Goal: Task Accomplishment & Management: Use online tool/utility

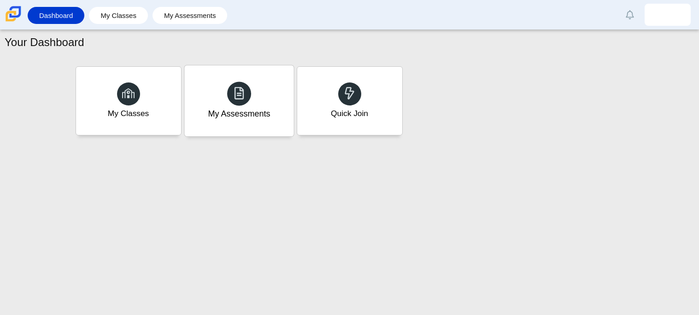
click at [264, 82] on div "My Assessments" at bounding box center [238, 100] width 109 height 71
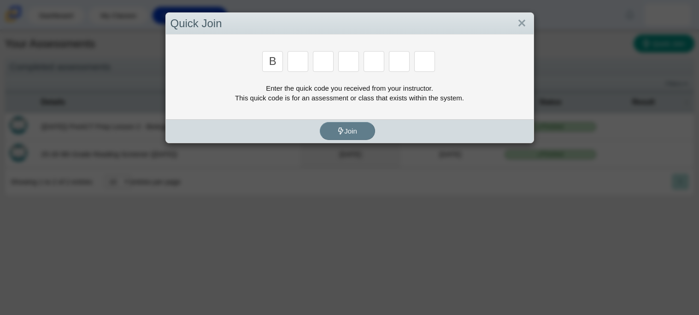
type input "b"
type input "w"
type input "8"
type input "w"
type input "z"
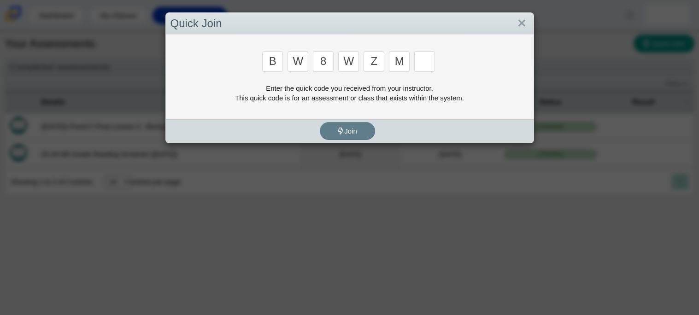
type input "m"
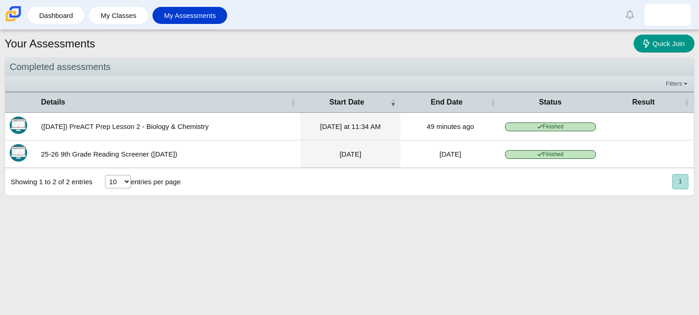
type input "v"
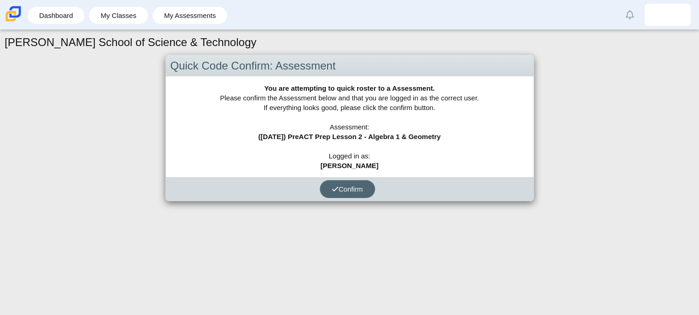
click at [335, 185] on span "Confirm" at bounding box center [347, 189] width 31 height 8
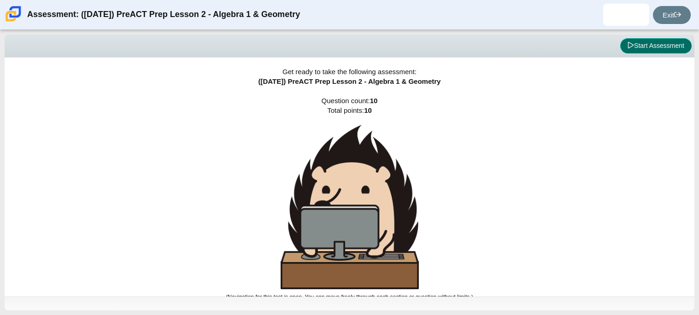
click at [641, 43] on button "Start Assessment" at bounding box center [655, 46] width 71 height 16
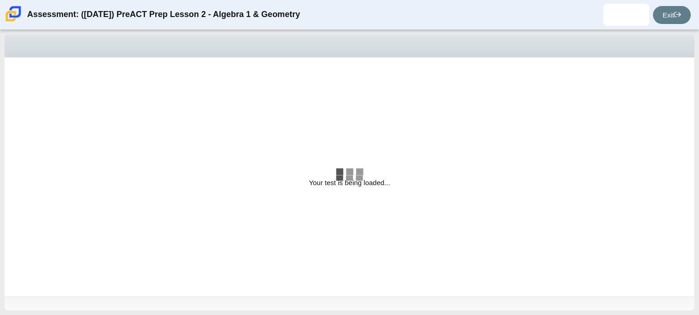
select select "bbf5d072-3e0b-44c4-9a12-6e7c9033f65b"
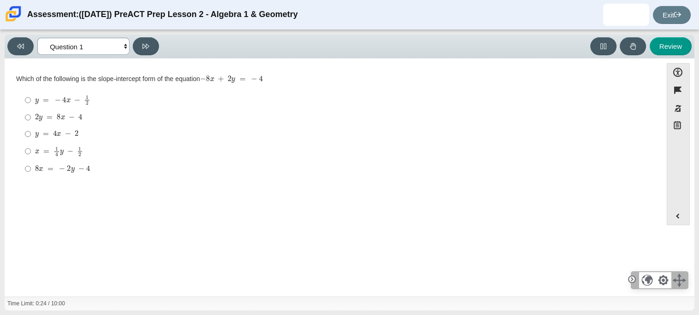
click at [110, 38] on select "Questions Question 1 Question 2 Question 3 Question 4 Question 5 Question 6 Que…" at bounding box center [83, 46] width 92 height 17
click at [152, 70] on div "Question Which of the following is the slope-intercept form of the equation − 8…" at bounding box center [333, 127] width 648 height 125
click at [64, 134] on mjx-math "Assessment items" at bounding box center [56, 134] width 43 height 8
click at [31, 134] on input "y = 4 x − 2 y = 4 x − 2" at bounding box center [28, 134] width 6 height 17
radio input "true"
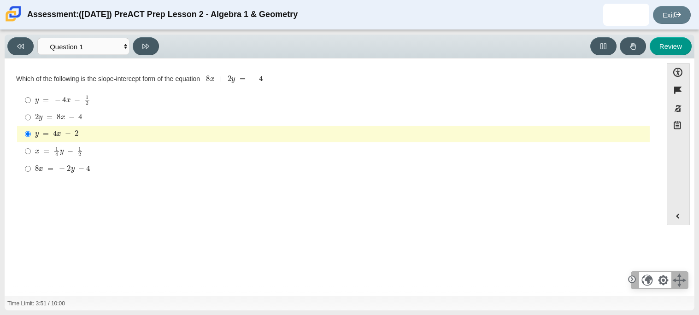
click at [70, 146] on mjx-container "x = 1 4 y − 1 2" at bounding box center [59, 151] width 48 height 18
click at [31, 146] on input "x = 1 4 y − 1 2 x = 1 4 y − 1 2" at bounding box center [28, 151] width 6 height 18
radio input "true"
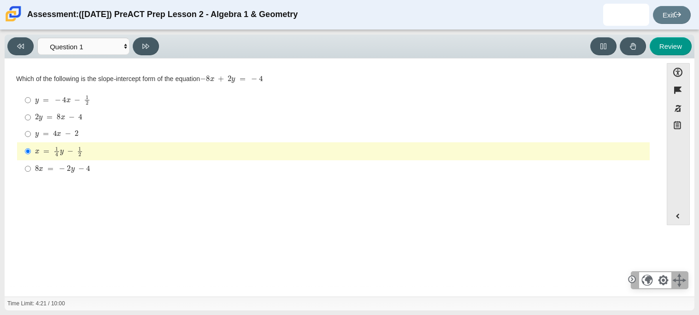
click at [147, 138] on div "y = 4 x − 2" at bounding box center [340, 133] width 611 height 9
click at [31, 138] on input "y = 4 x − 2 y = 4 x − 2" at bounding box center [28, 134] width 6 height 17
radio input "true"
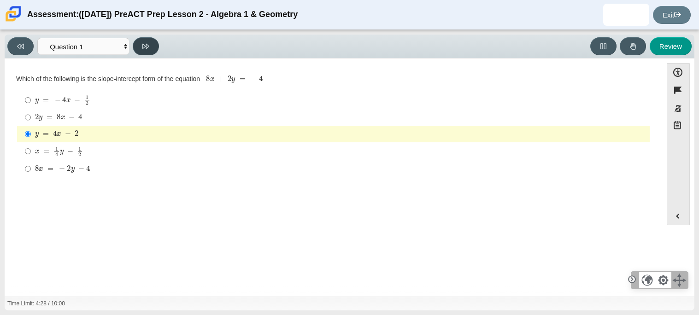
click at [137, 44] on button at bounding box center [146, 46] width 26 height 18
select select "ed62e223-81bd-4cbf-ab48-ab975844bd1f"
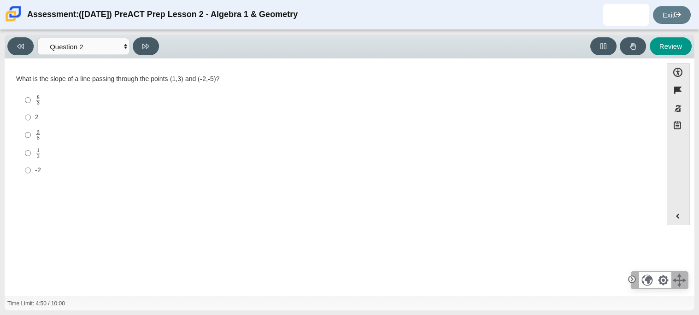
click at [34, 99] on label "8 3 8 thirds" at bounding box center [333, 100] width 631 height 18
click at [31, 99] on input "8 3 8 thirds" at bounding box center [28, 100] width 6 height 18
radio input "true"
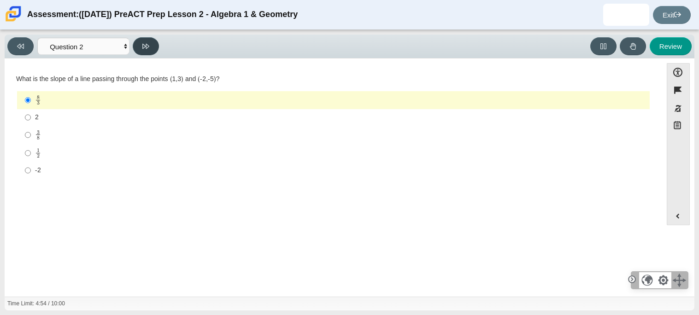
click at [140, 48] on button at bounding box center [146, 46] width 26 height 18
select select "97f4f5fa-a52e-4fed-af51-565bfcdf47cb"
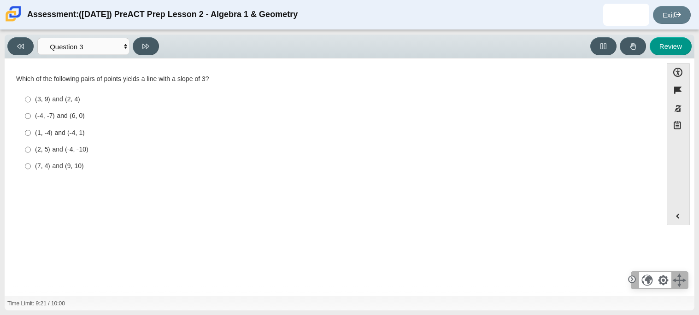
click at [75, 173] on label "(7, 4) and (9, 10) (7, 4) and (9, 10)" at bounding box center [333, 166] width 631 height 17
click at [31, 173] on input "(7, 4) and (9, 10) (7, 4) and (9, 10)" at bounding box center [28, 166] width 6 height 17
radio input "true"
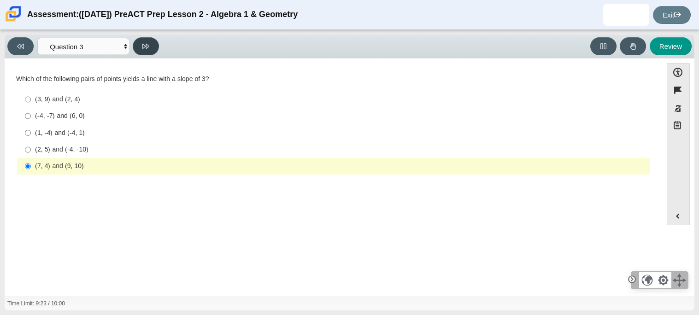
click at [150, 48] on button at bounding box center [146, 46] width 26 height 18
select select "89427bb7-e313-4f00-988f-8b8255897029"
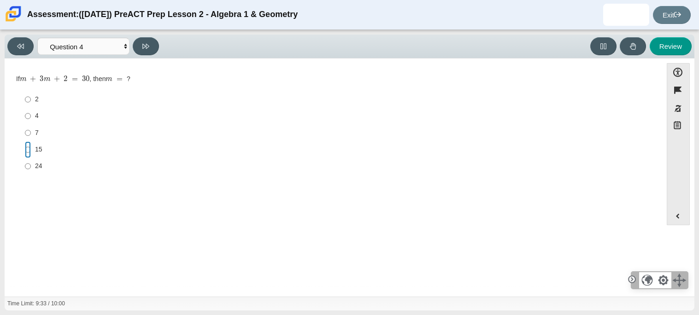
click at [29, 149] on input "15 15" at bounding box center [28, 149] width 6 height 17
radio input "true"
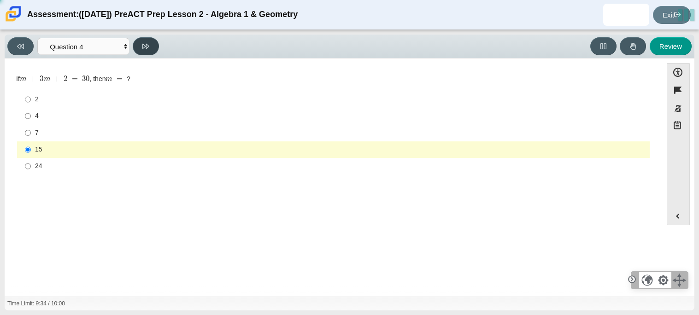
click at [141, 43] on button at bounding box center [146, 46] width 26 height 18
select select "489dcffd-4e6a-49cf-a9d6-ad1d4a911a4e"
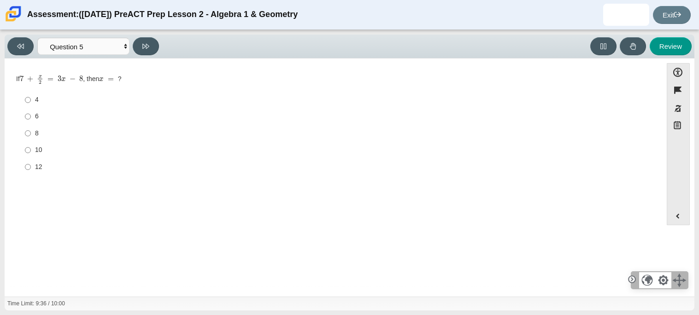
click at [22, 117] on label "6 6" at bounding box center [333, 116] width 631 height 17
click at [25, 117] on input "6 6" at bounding box center [28, 116] width 6 height 17
radio input "true"
